Goal: Task Accomplishment & Management: Complete application form

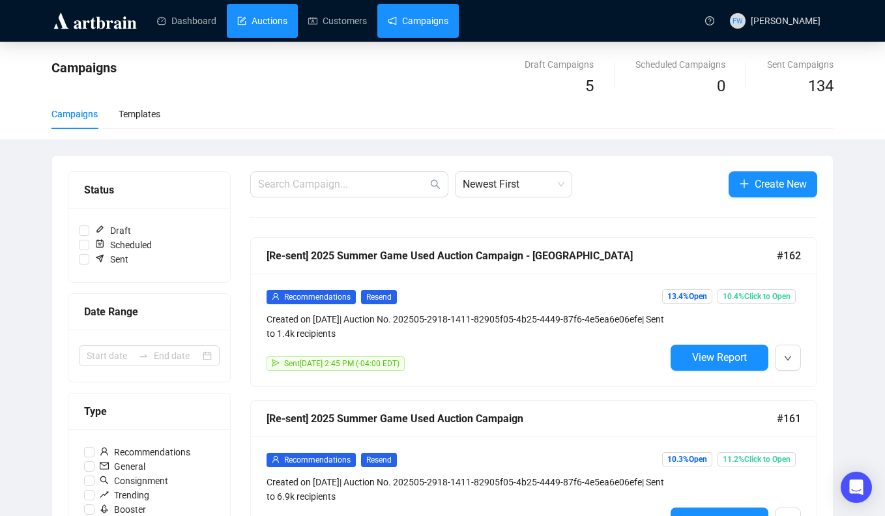
click at [246, 23] on link "Auctions" at bounding box center [262, 21] width 50 height 34
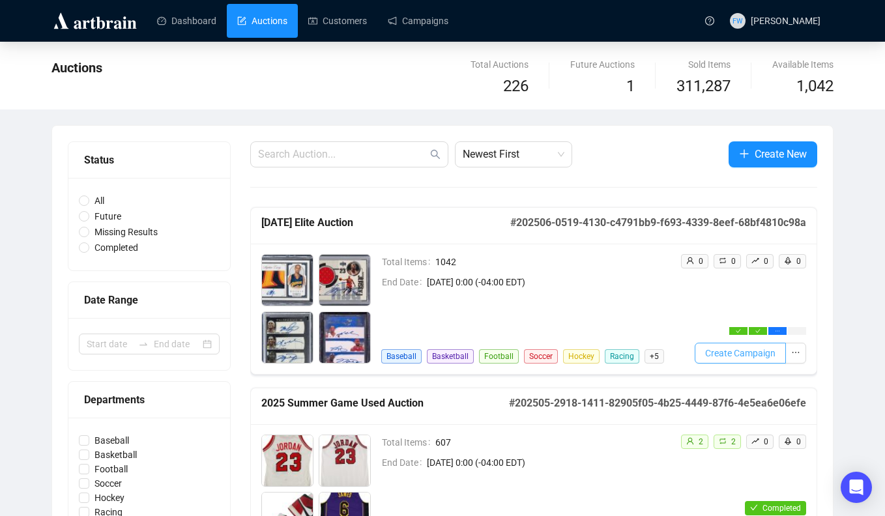
click at [747, 354] on span "Create Campaign" at bounding box center [740, 353] width 70 height 14
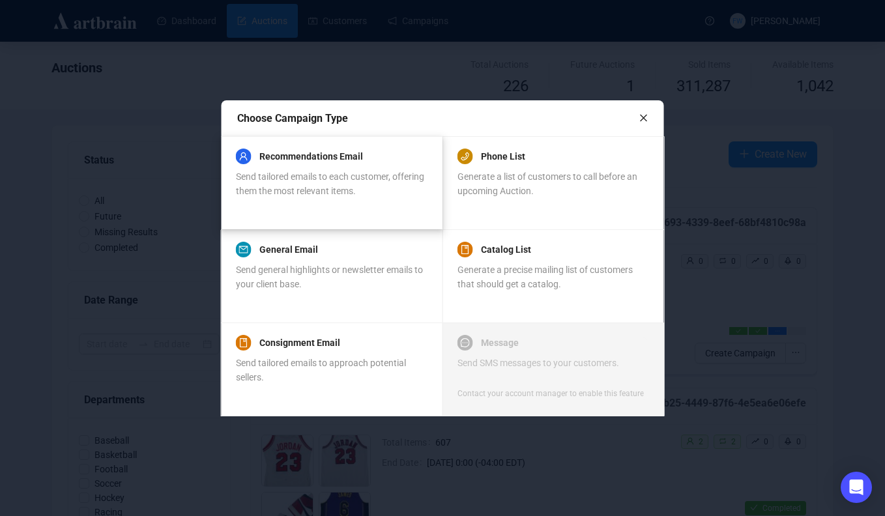
click at [363, 188] on span "Send tailored emails to each customer, offering them the most relevant items." at bounding box center [330, 183] width 188 height 25
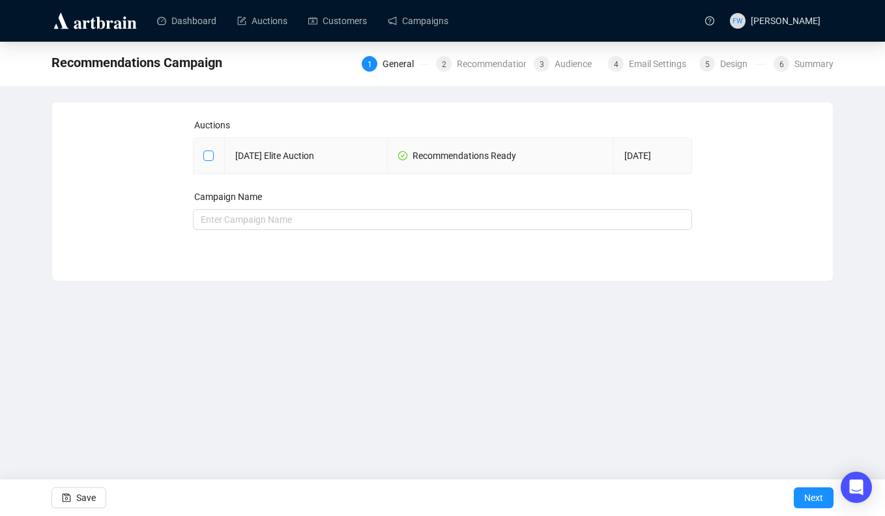
click at [209, 151] on input "checkbox" at bounding box center [207, 155] width 9 height 9
checkbox input "true"
type input "[DATE] Elite Auction Campaign"
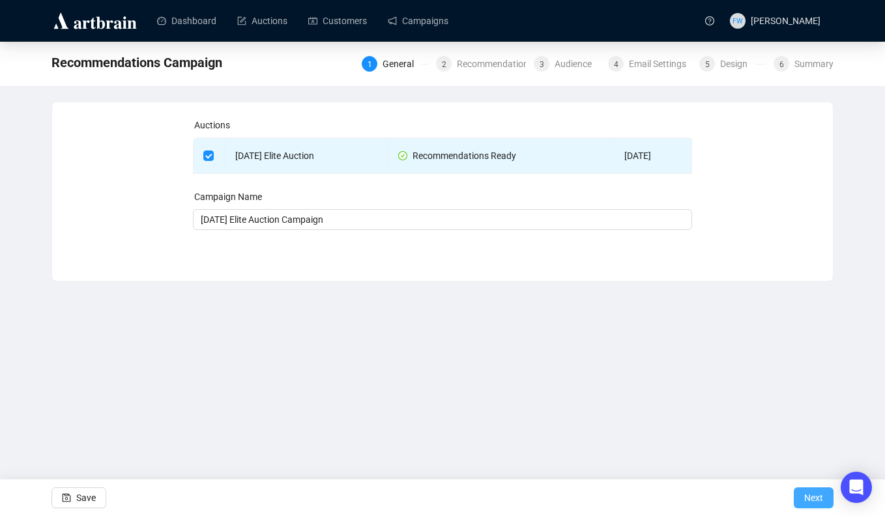
click at [808, 496] on span "Next" at bounding box center [813, 498] width 19 height 37
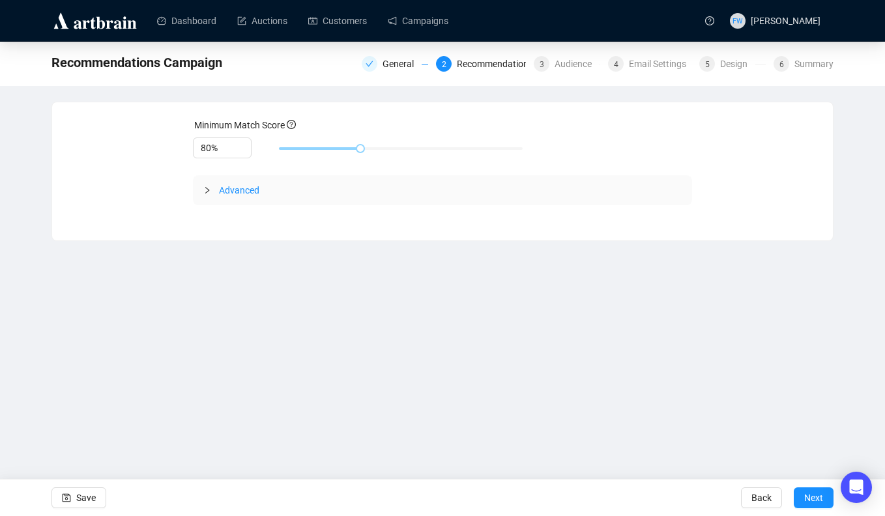
click at [229, 187] on span "Advanced" at bounding box center [239, 190] width 40 height 10
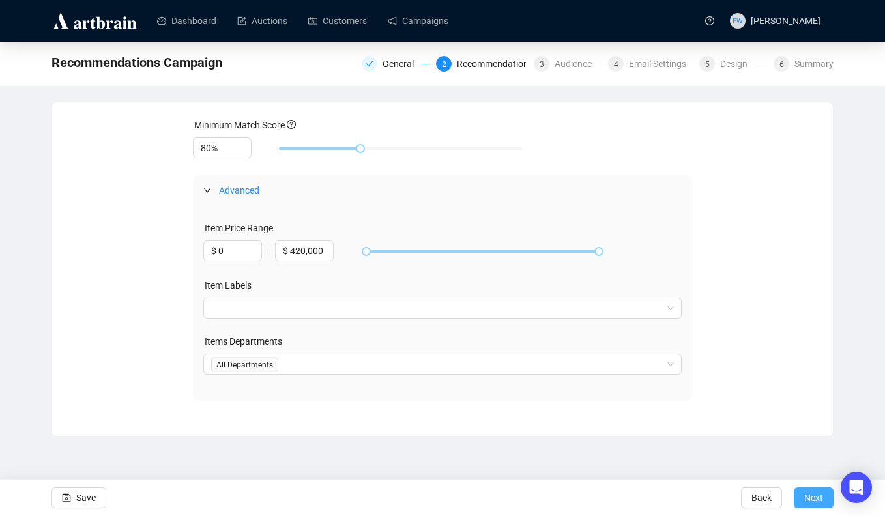
click at [812, 489] on span "Next" at bounding box center [813, 498] width 19 height 37
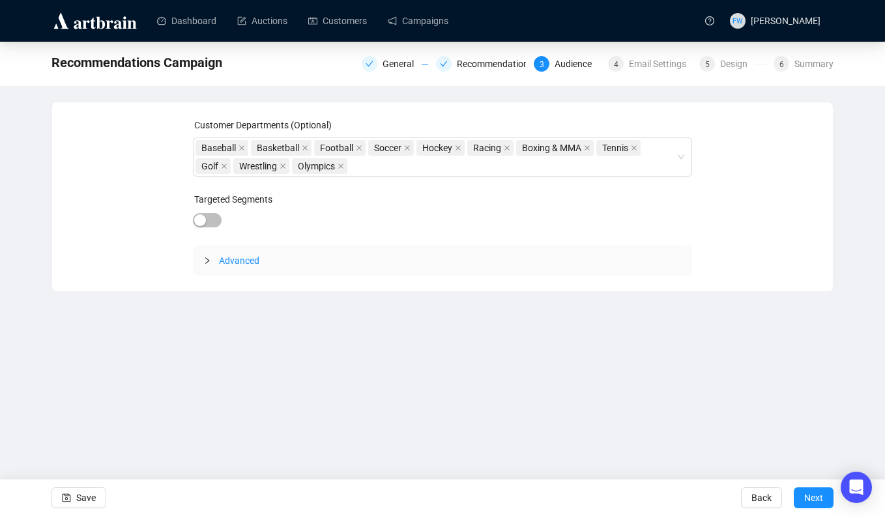
click at [252, 264] on span "Advanced" at bounding box center [239, 261] width 40 height 10
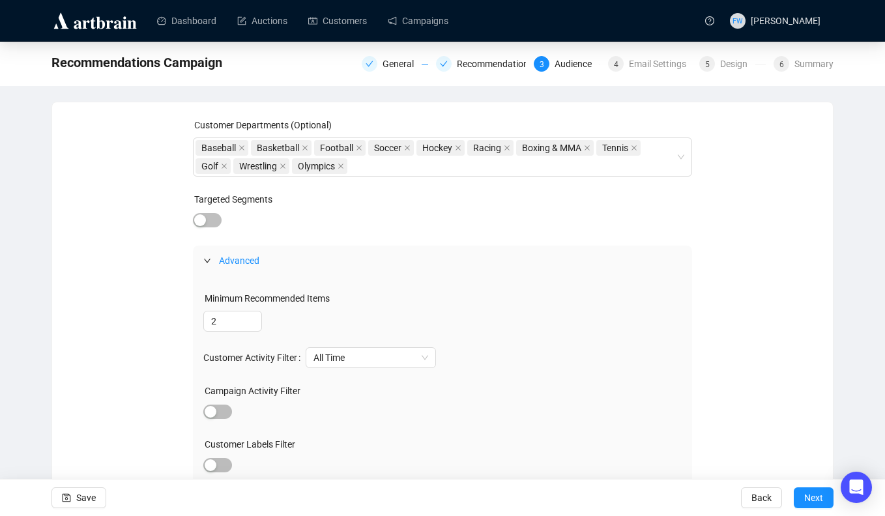
scroll to position [108, 0]
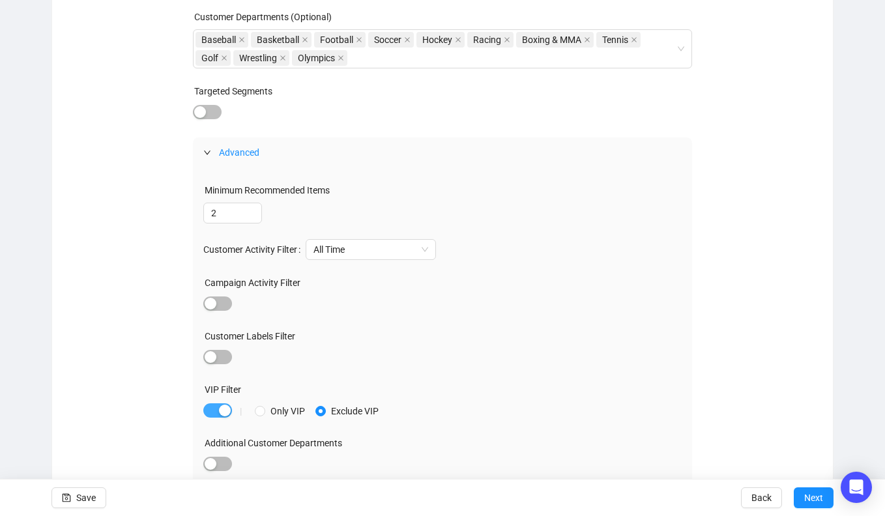
click at [223, 411] on div "button" at bounding box center [225, 411] width 12 height 12
click at [222, 351] on span "button" at bounding box center [217, 357] width 29 height 14
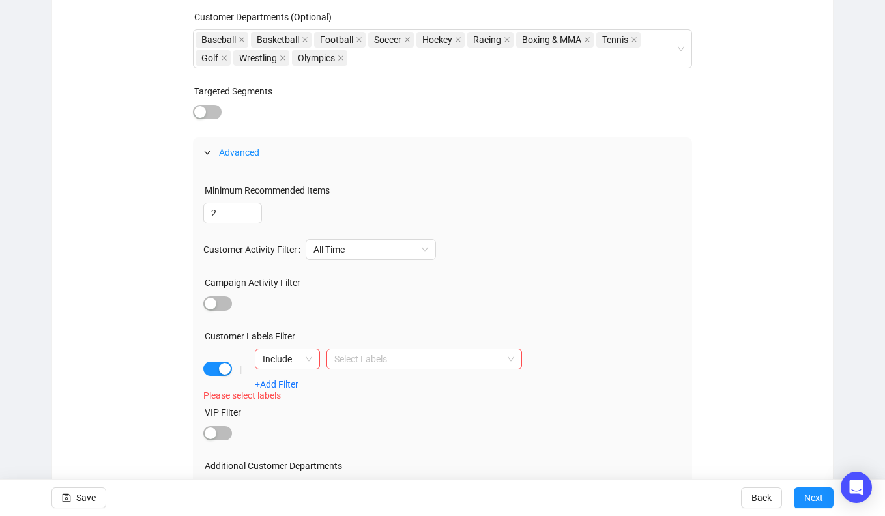
click at [308, 375] on div "Include Select Labels +Add Filter" at bounding box center [388, 369] width 267 height 41
click at [304, 362] on span "Include" at bounding box center [288, 359] width 50 height 20
click at [306, 405] on div "Exclude" at bounding box center [287, 406] width 44 height 14
click at [345, 357] on div at bounding box center [417, 359] width 177 height 18
click at [358, 385] on div "Bid Over 10K" at bounding box center [424, 385] width 175 height 14
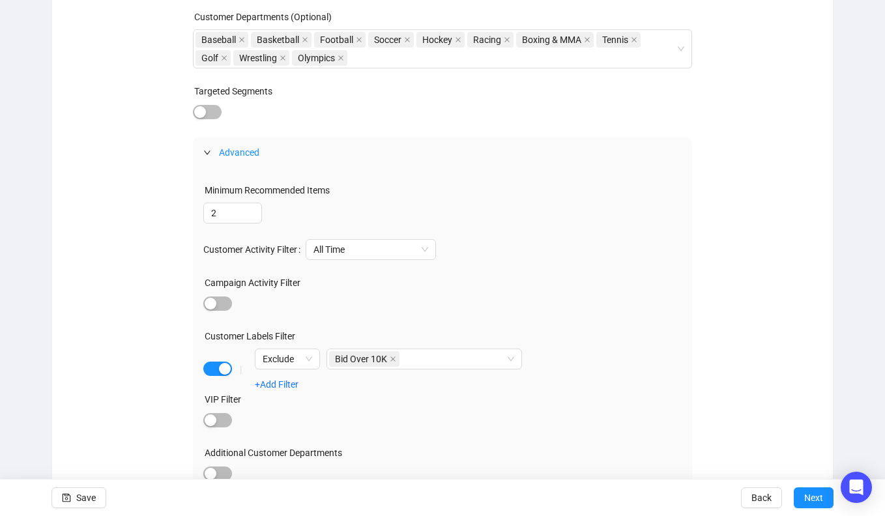
click at [621, 335] on div "Customer Labels Filter" at bounding box center [442, 339] width 479 height 20
click at [810, 495] on span "Next" at bounding box center [813, 498] width 19 height 37
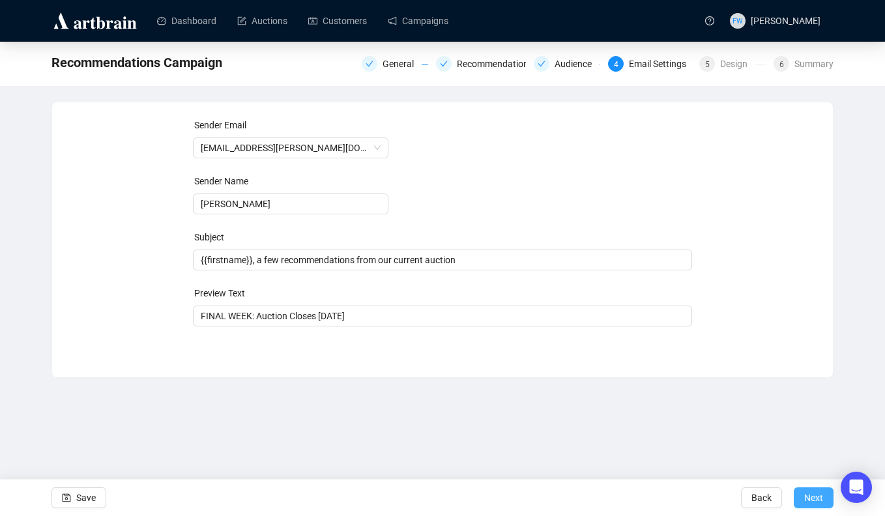
click at [810, 493] on span "Next" at bounding box center [813, 498] width 19 height 37
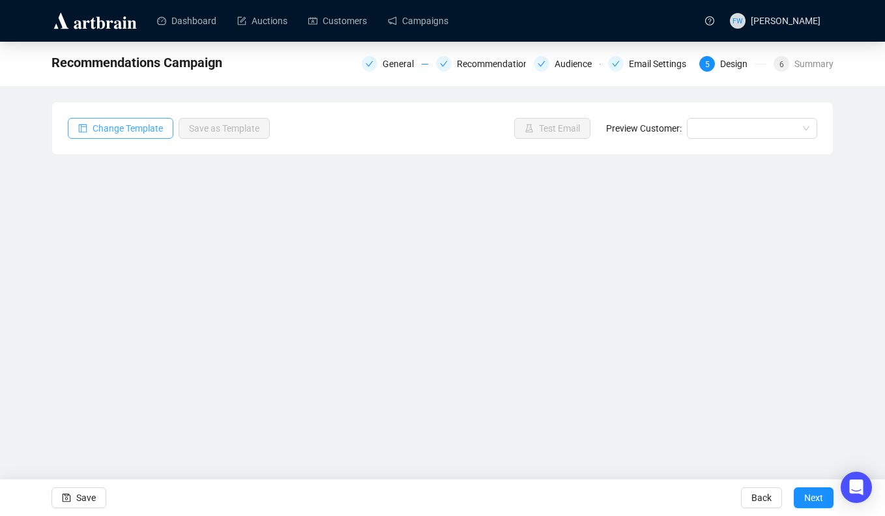
click at [138, 125] on span "Change Template" at bounding box center [128, 128] width 70 height 14
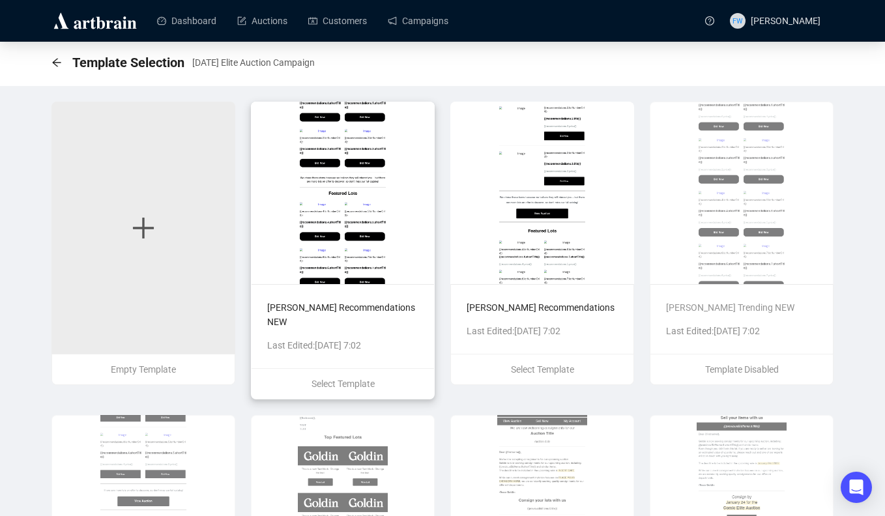
click at [322, 199] on img at bounding box center [343, 193] width 184 height 183
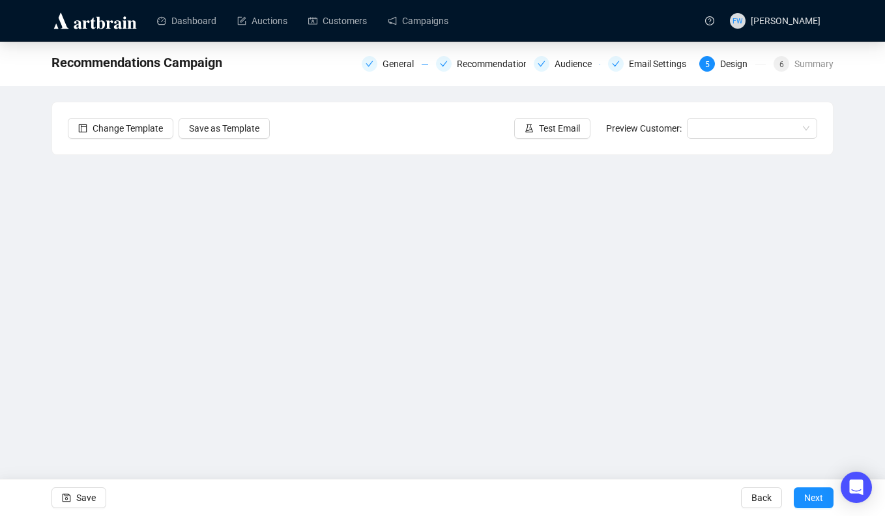
click at [39, 268] on div "Recommendations Campaign General Recommendations Audience Email Settings 5 Desi…" at bounding box center [442, 261] width 885 height 439
click at [88, 495] on span "Save" at bounding box center [86, 498] width 20 height 37
click at [818, 499] on span "Next" at bounding box center [813, 498] width 19 height 37
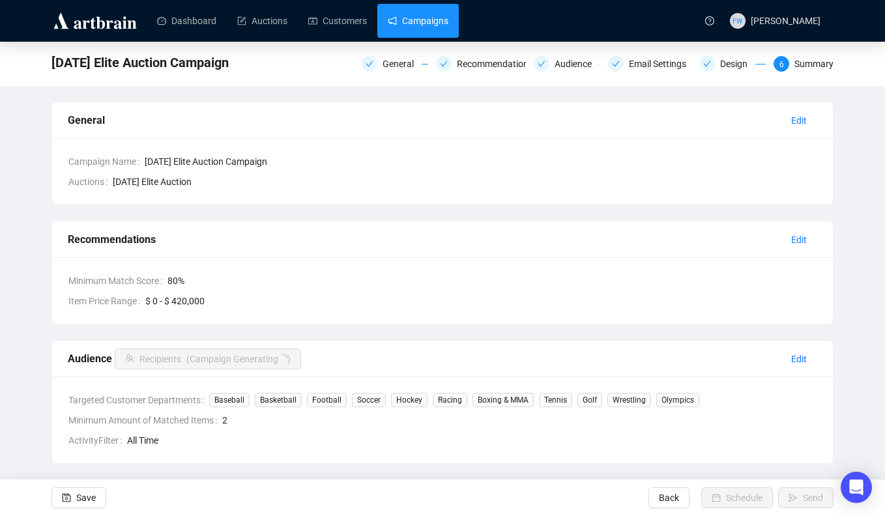
click at [420, 31] on link "Campaigns" at bounding box center [418, 21] width 61 height 34
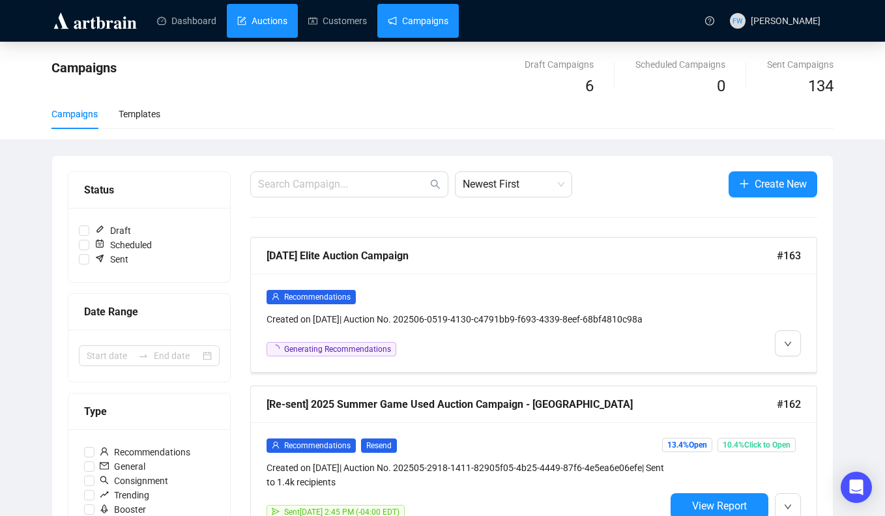
click at [287, 19] on link "Auctions" at bounding box center [262, 21] width 50 height 34
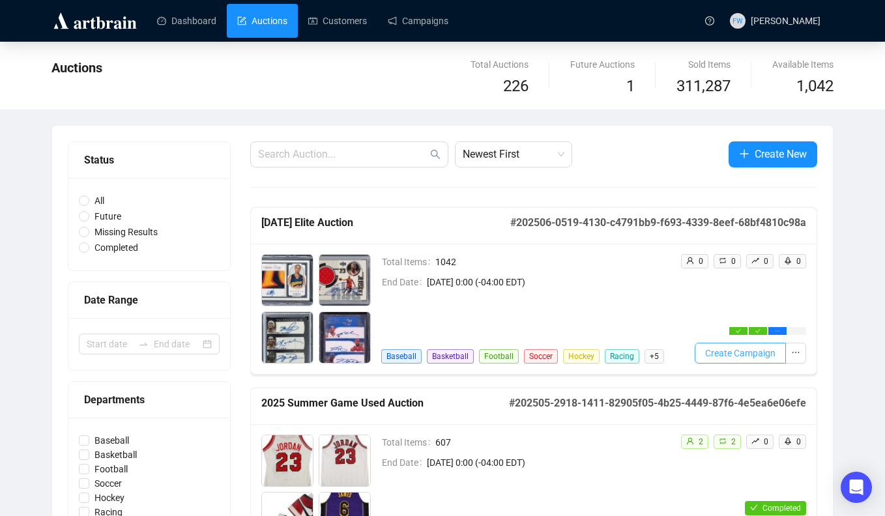
click at [727, 356] on span "Create Campaign" at bounding box center [740, 353] width 70 height 14
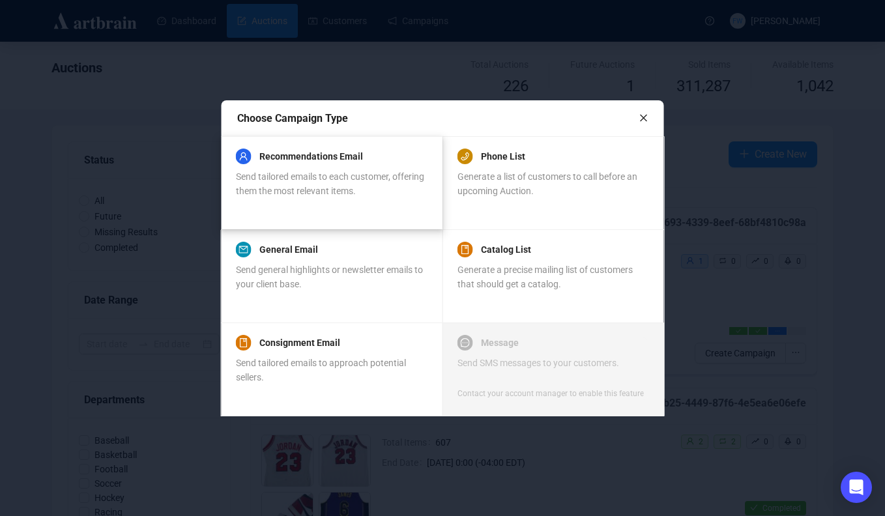
click at [370, 197] on div "Send tailored emails to each customer, offering them the most relevant items." at bounding box center [331, 183] width 191 height 29
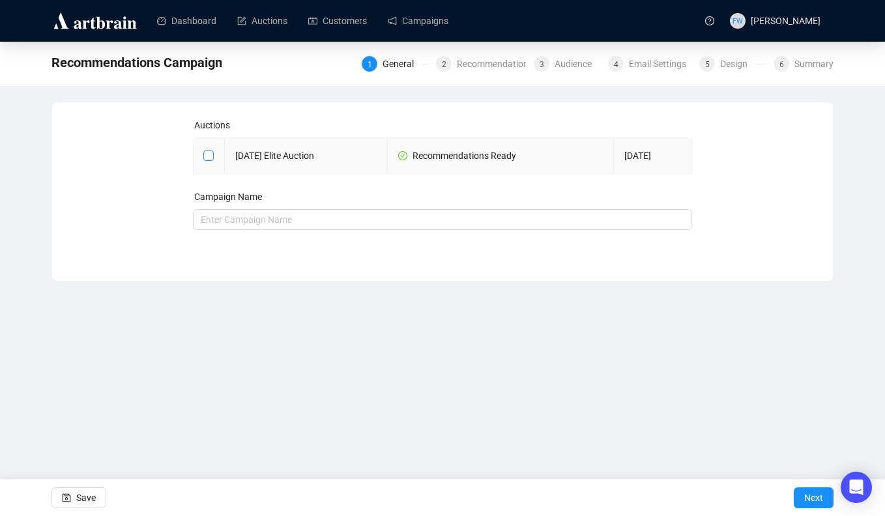
click at [208, 154] on input "checkbox" at bounding box center [207, 155] width 9 height 9
checkbox input "true"
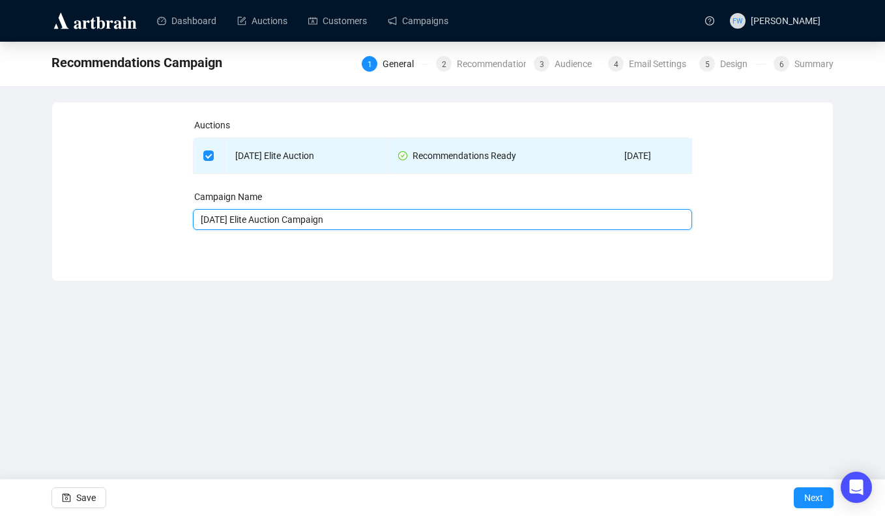
click at [400, 220] on input "[DATE] Elite Auction Campaign" at bounding box center [443, 219] width 500 height 21
type input "[DATE] Elite Auction Campaign - High End"
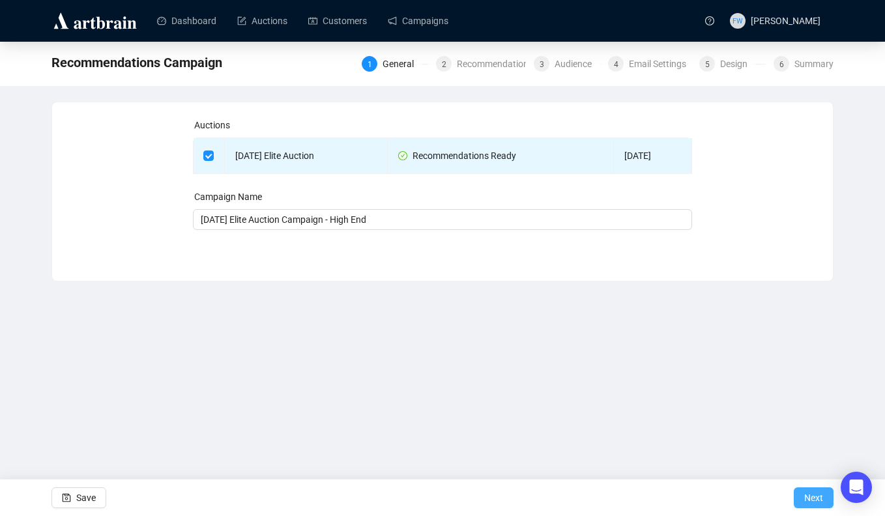
click at [812, 505] on span "Next" at bounding box center [813, 498] width 19 height 37
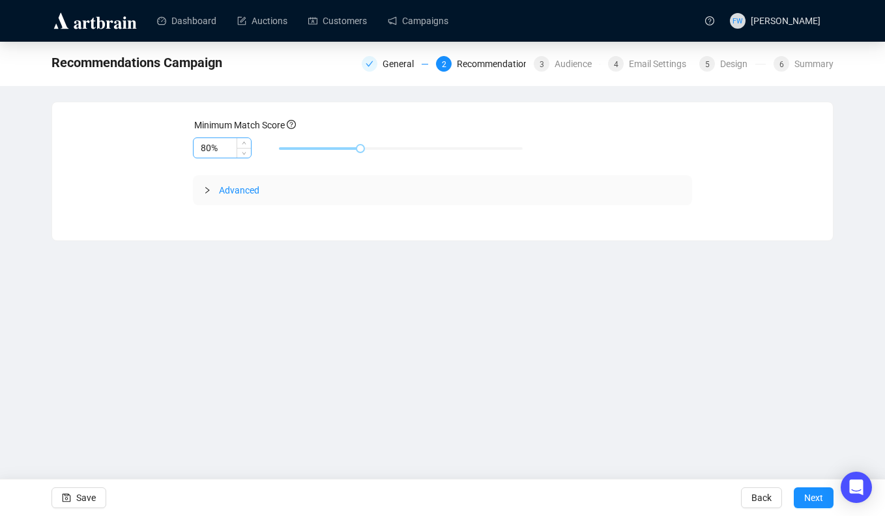
click at [220, 138] on div "80%" at bounding box center [222, 148] width 59 height 21
click at [242, 142] on icon "up" at bounding box center [244, 144] width 5 height 5
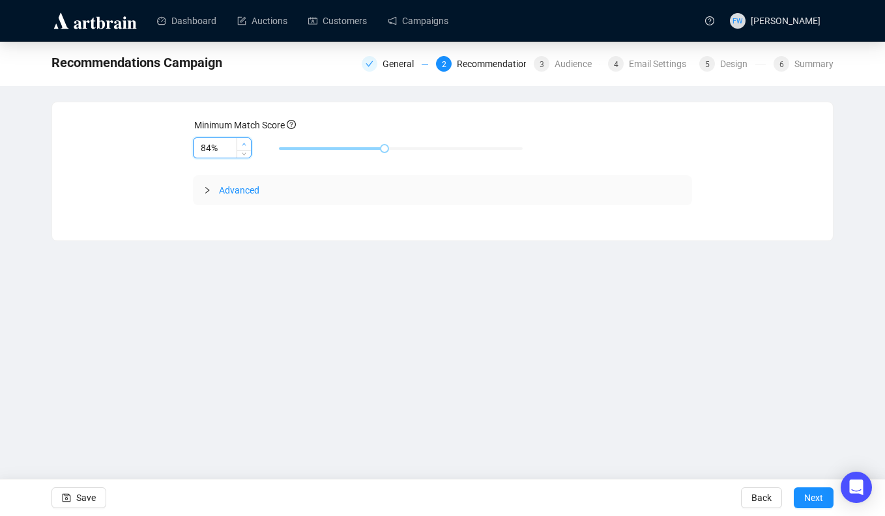
type input "85%"
click at [242, 142] on icon "up" at bounding box center [244, 144] width 5 height 5
click at [206, 189] on icon "collapsed" at bounding box center [207, 190] width 8 height 8
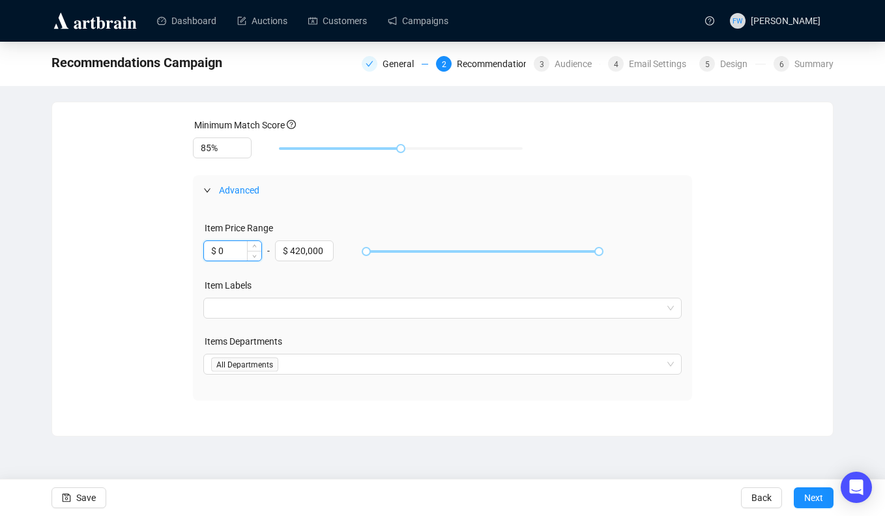
click at [235, 248] on input "$ 0" at bounding box center [232, 251] width 57 height 20
type input "$ 2,000"
click at [802, 497] on button "Next" at bounding box center [814, 498] width 40 height 21
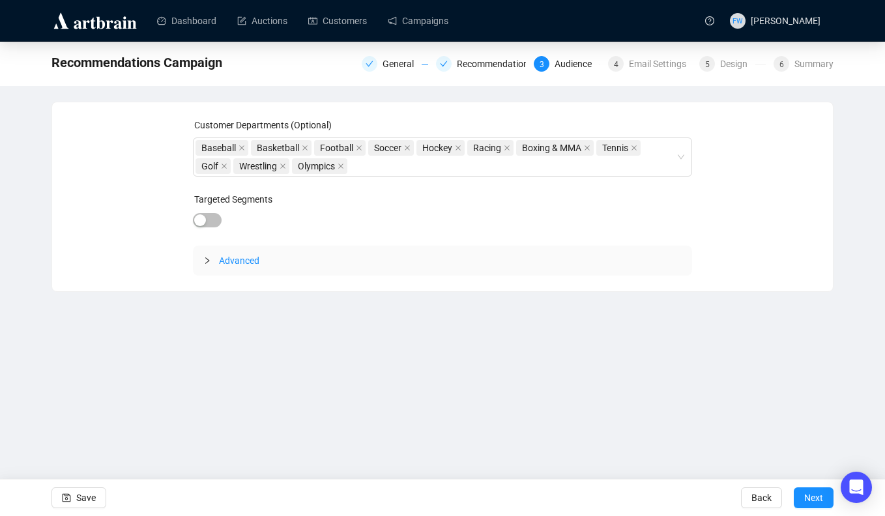
click at [207, 263] on icon "collapsed" at bounding box center [207, 261] width 8 height 8
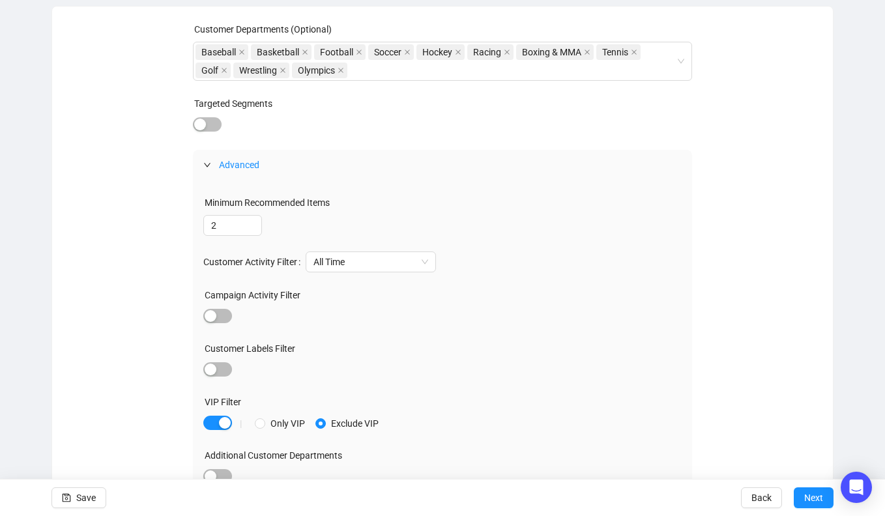
scroll to position [108, 0]
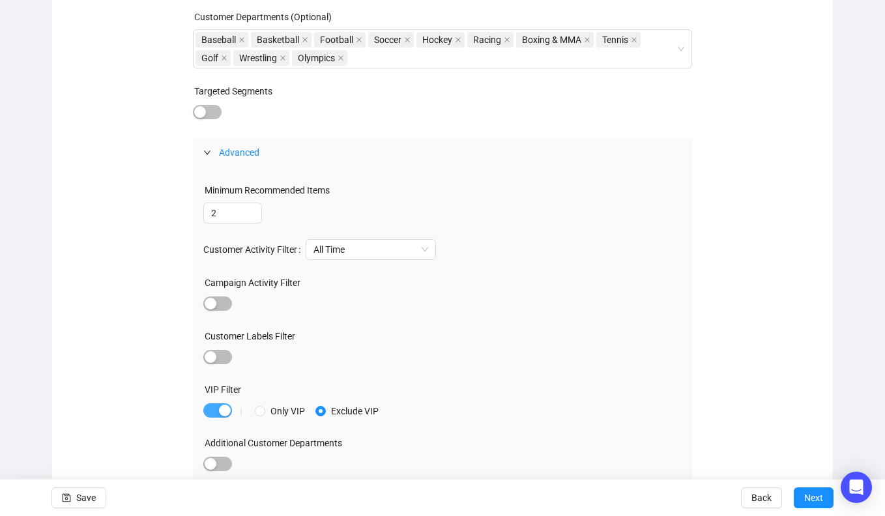
click at [220, 407] on div "button" at bounding box center [225, 411] width 12 height 12
click at [220, 351] on span "button" at bounding box center [217, 357] width 29 height 14
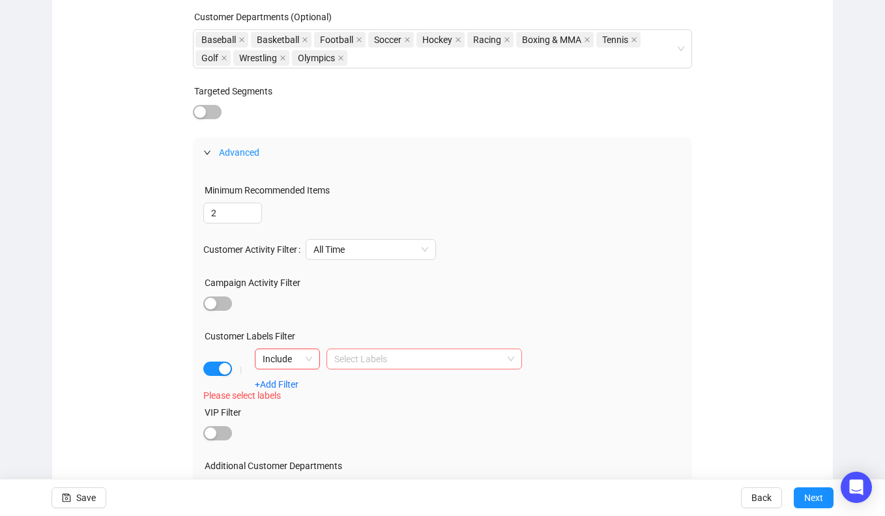
click at [366, 360] on div at bounding box center [417, 359] width 177 height 18
click at [375, 386] on div "Bid Over 10K" at bounding box center [424, 385] width 175 height 14
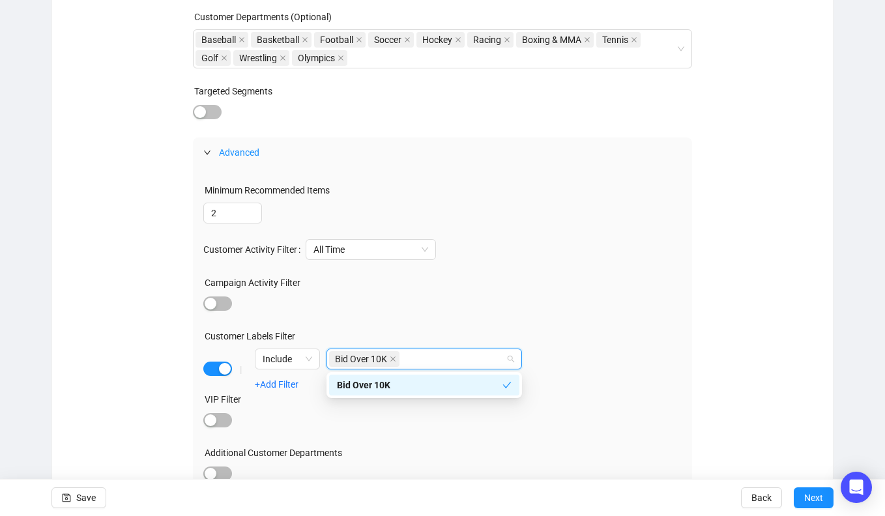
click at [712, 352] on div "Customer Departments (Optional) Baseball Basketball Football Soccer Hockey Raci…" at bounding box center [443, 260] width 750 height 500
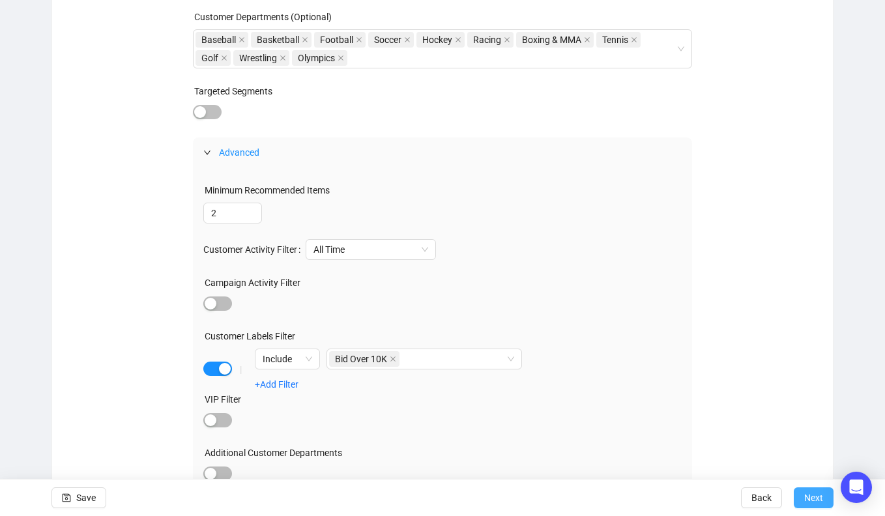
click at [800, 496] on button "Next" at bounding box center [814, 498] width 40 height 21
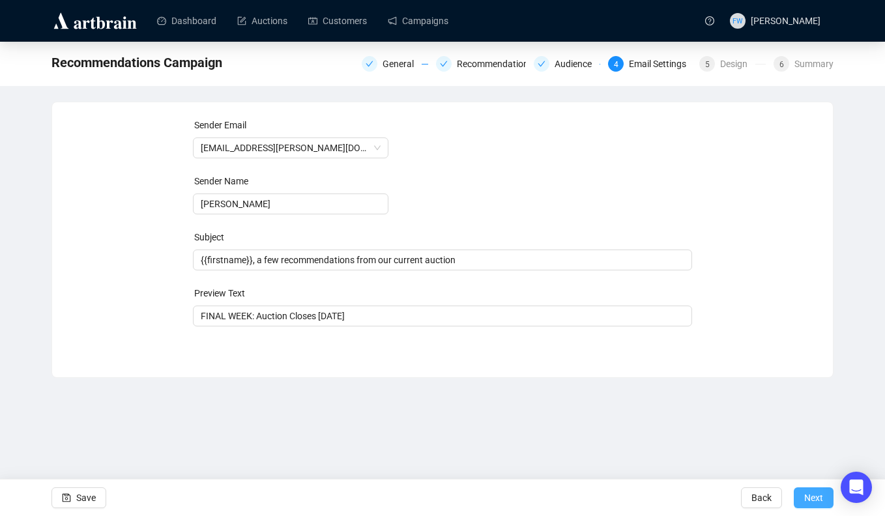
click at [814, 497] on span "Next" at bounding box center [813, 498] width 19 height 37
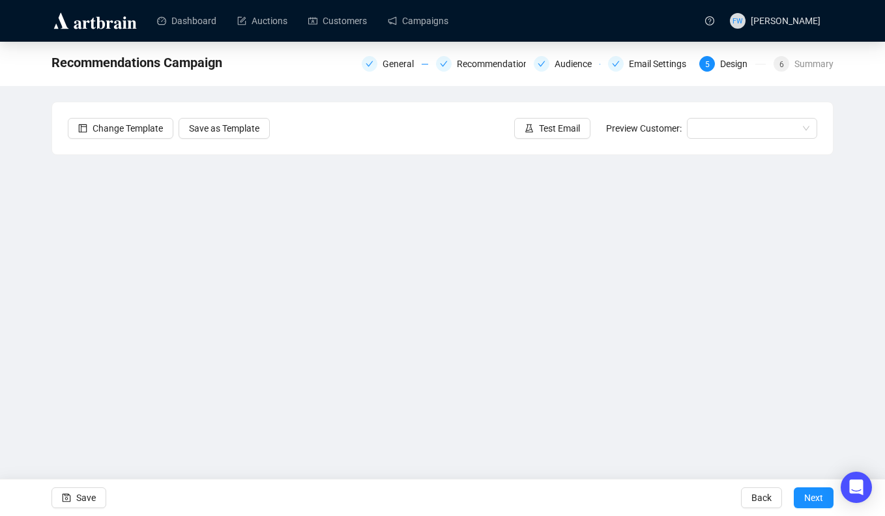
click at [33, 248] on div "Recommendations Campaign General Recommendations Audience Email Settings 5 Desi…" at bounding box center [442, 261] width 885 height 439
click at [66, 501] on icon "save" at bounding box center [66, 497] width 9 height 9
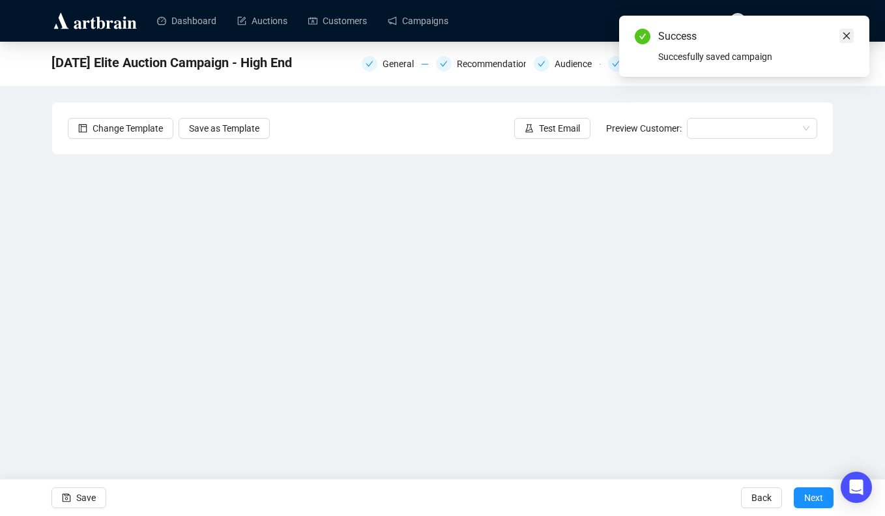
click at [849, 36] on icon "close" at bounding box center [846, 35] width 9 height 9
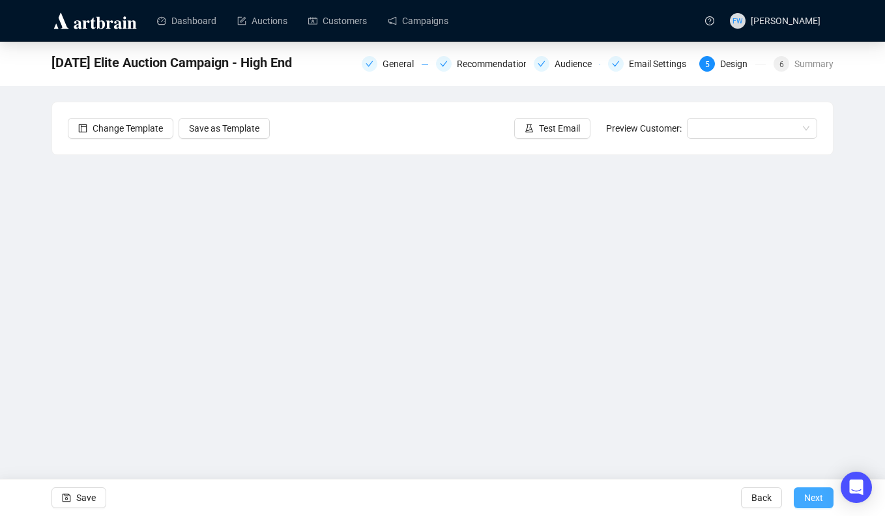
click at [814, 493] on span "Next" at bounding box center [813, 498] width 19 height 37
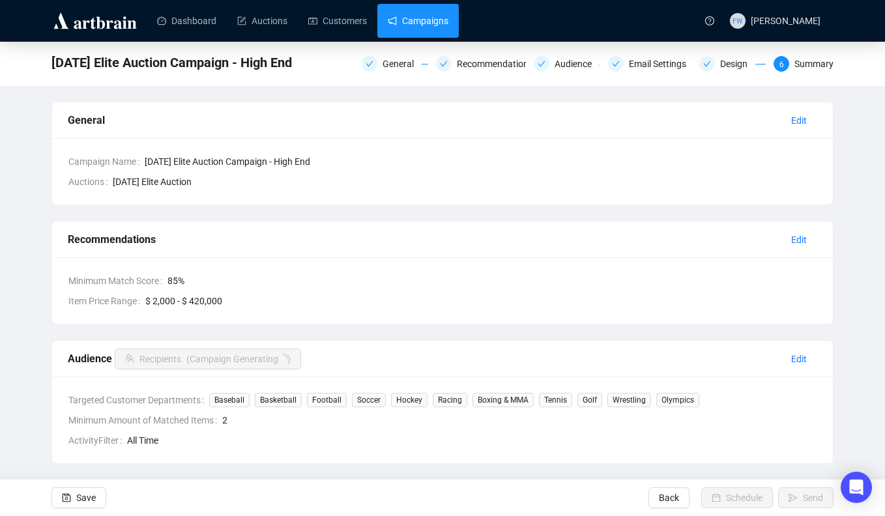
click at [432, 27] on link "Campaigns" at bounding box center [418, 21] width 61 height 34
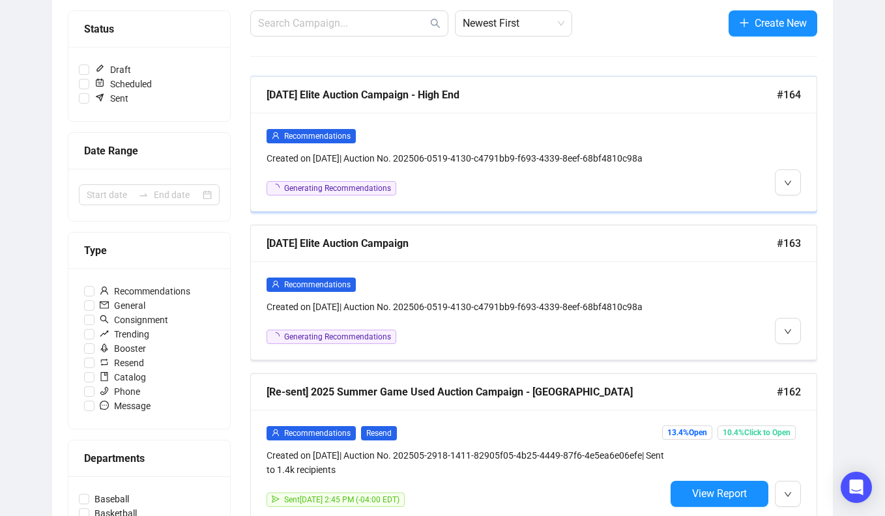
scroll to position [162, 0]
